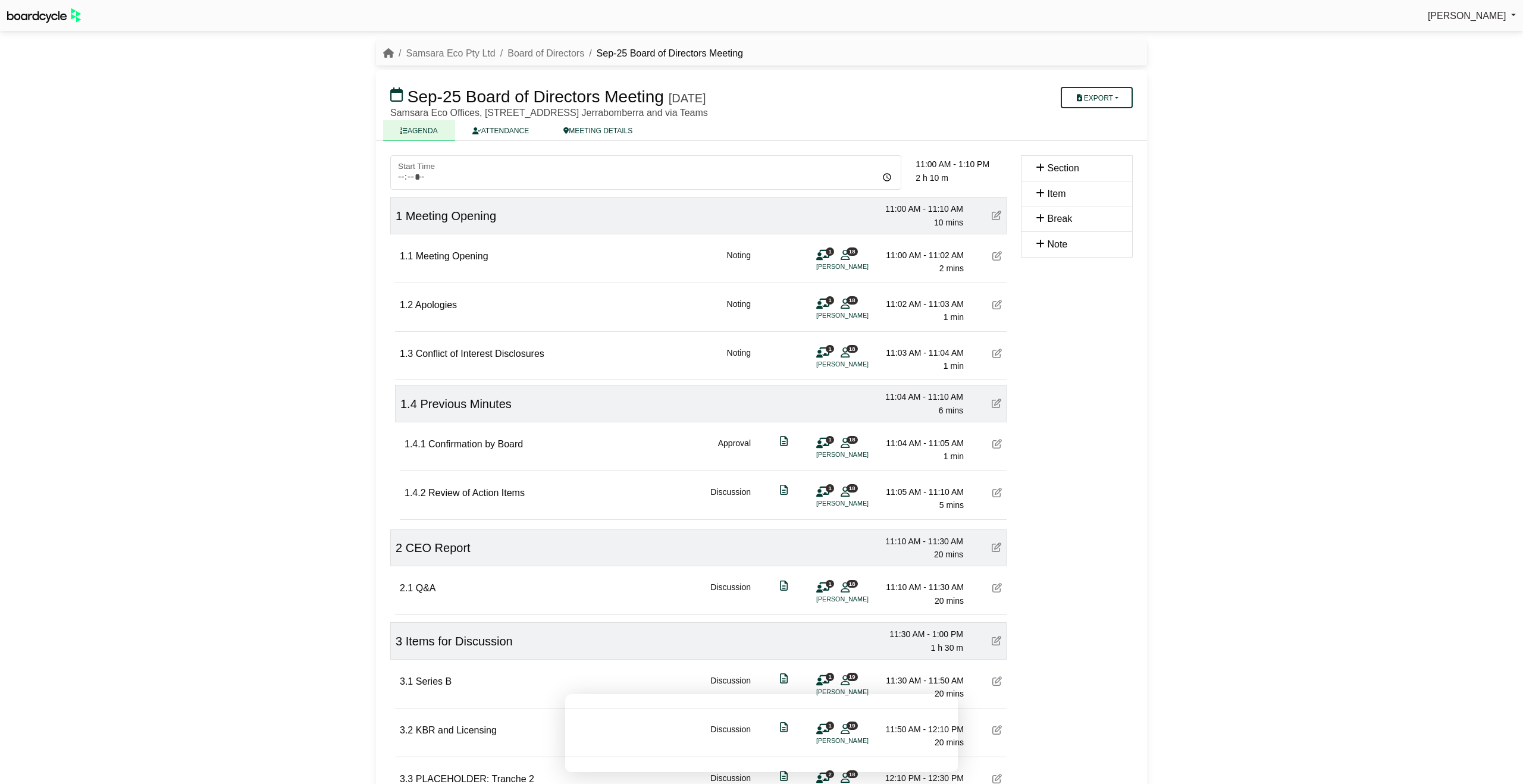
scroll to position [176, 0]
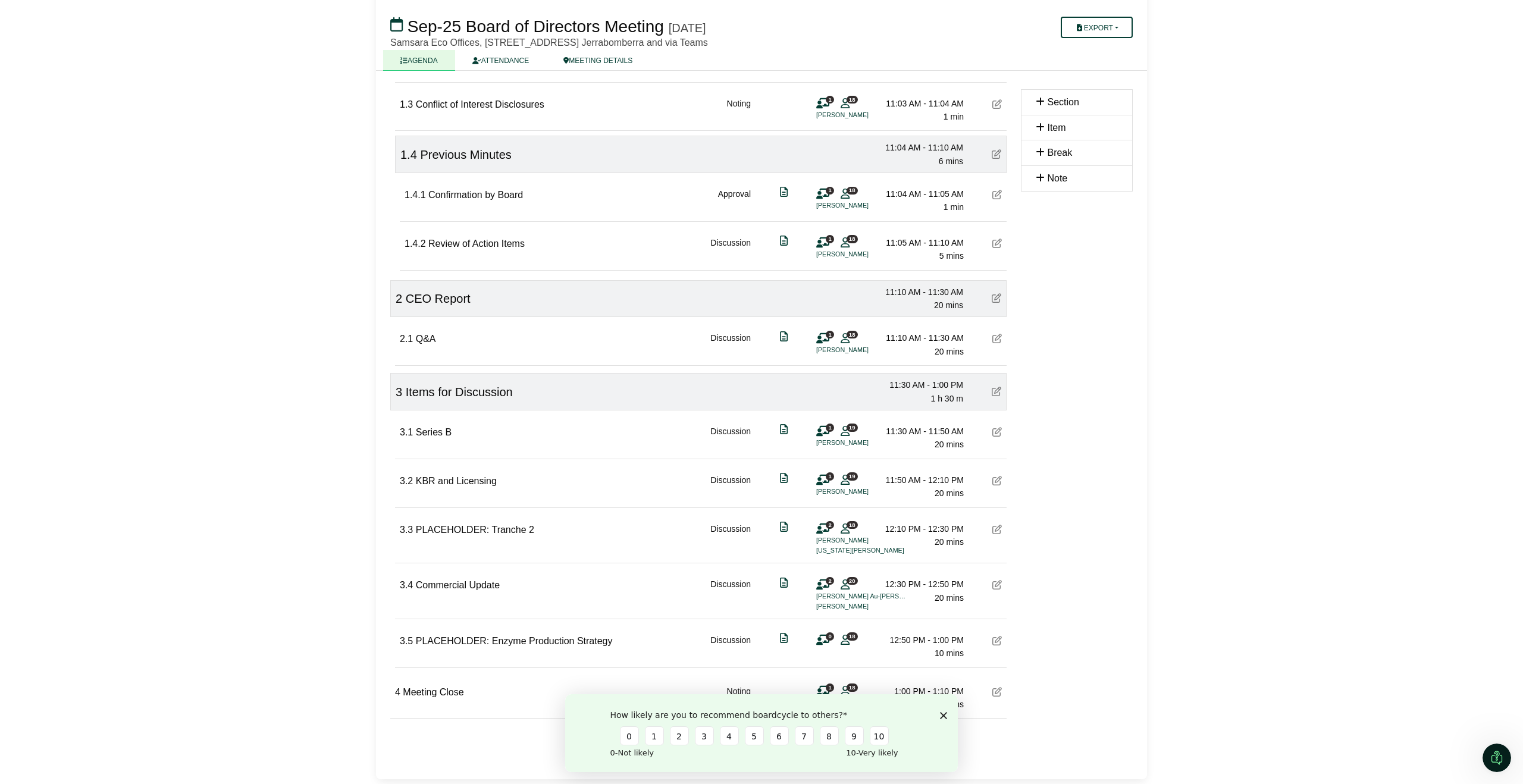
click at [996, 583] on icon at bounding box center [997, 584] width 9 height 9
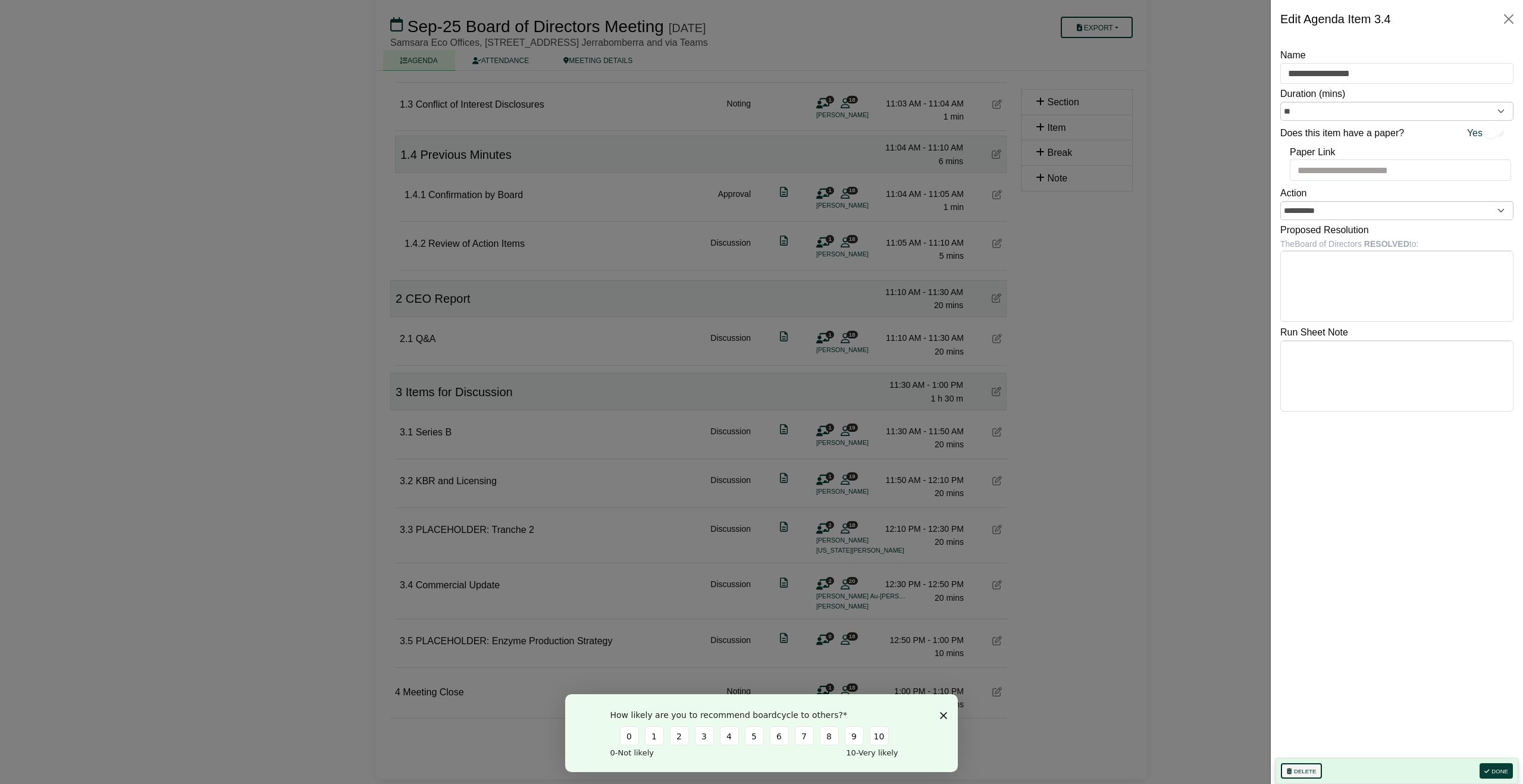
click at [1293, 769] on button "Delete" at bounding box center [1301, 770] width 41 height 15
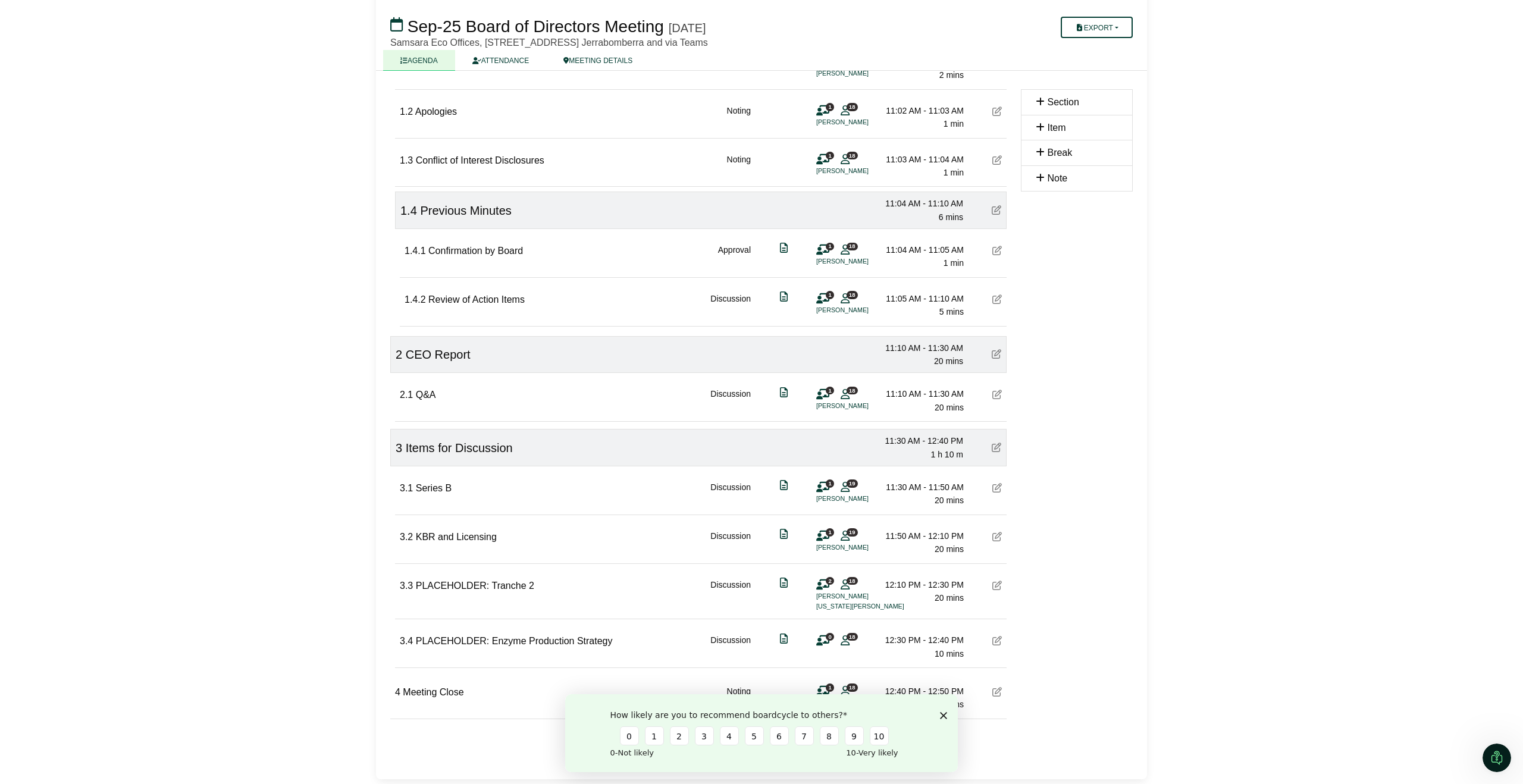
click at [945, 714] on icon "Close survey" at bounding box center [944, 715] width 7 height 7
